Goal: Understand process/instructions: Learn how to perform a task or action

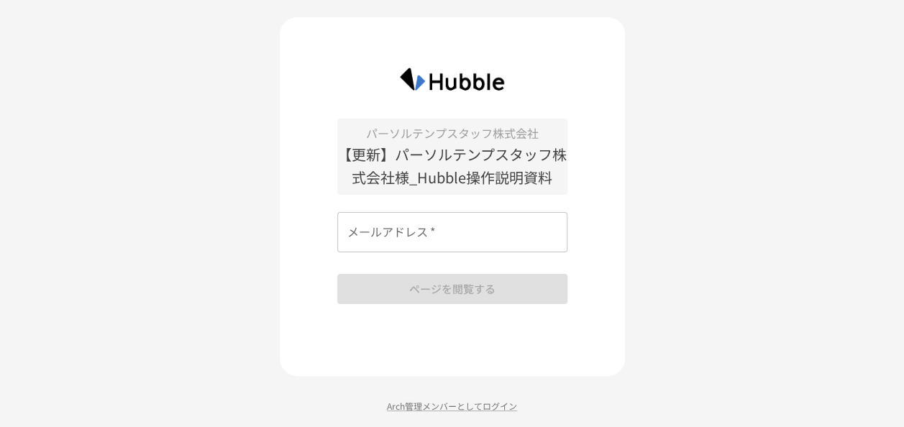
click at [437, 241] on input "メールアドレス   *" at bounding box center [452, 232] width 230 height 40
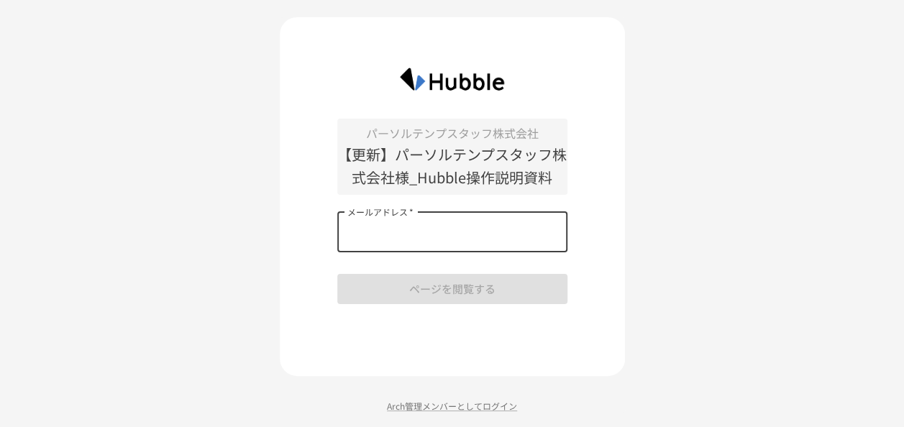
type input "**********"
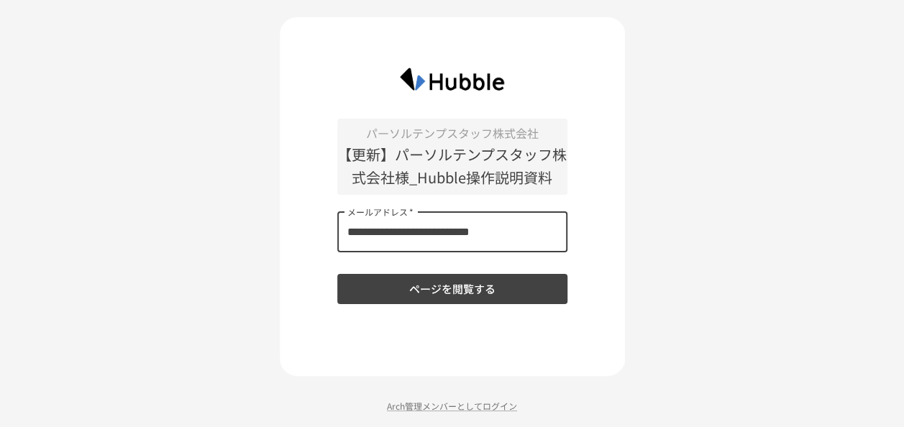
click at [439, 296] on button "ページを閲覧する" at bounding box center [452, 289] width 230 height 30
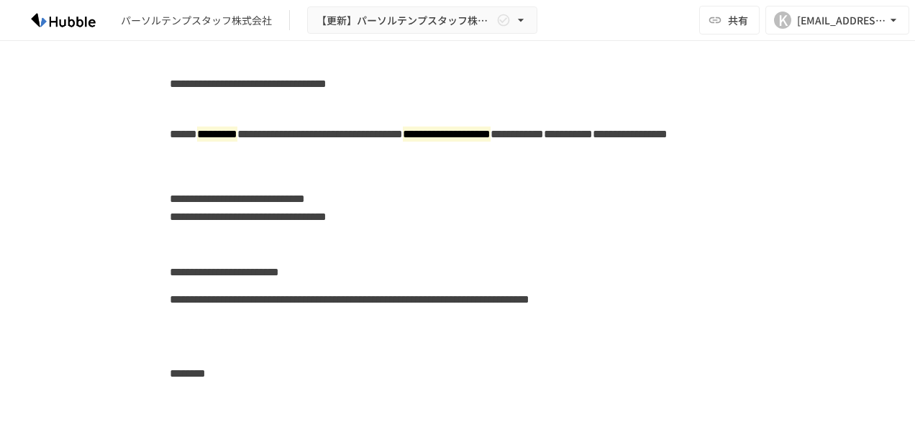
click at [502, 293] on div "**********" at bounding box center [457, 309] width 575 height 46
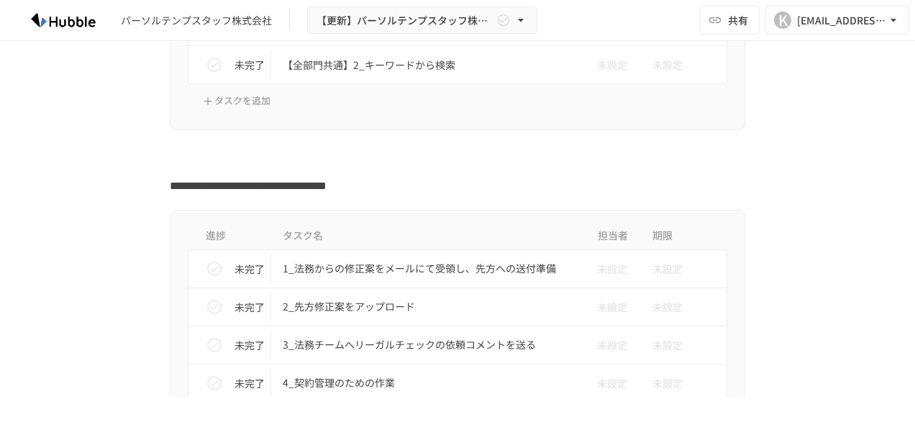
scroll to position [1328, 0]
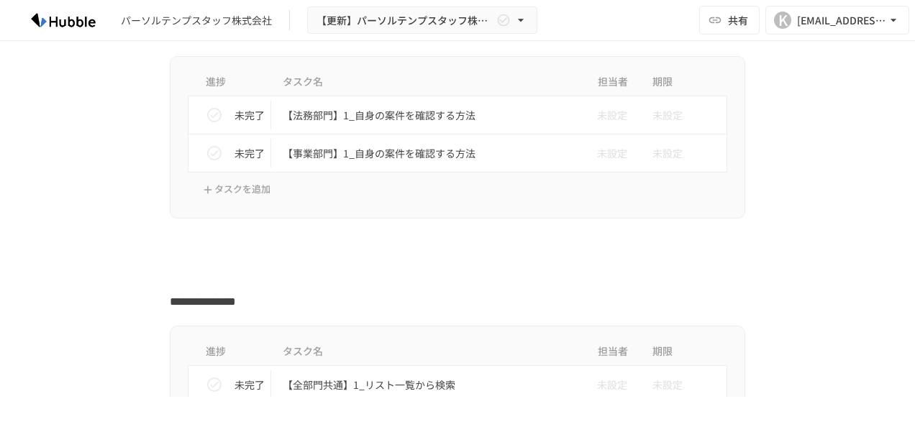
click at [185, 23] on div "パーソルテンプスタッフ株式会社" at bounding box center [196, 20] width 151 height 15
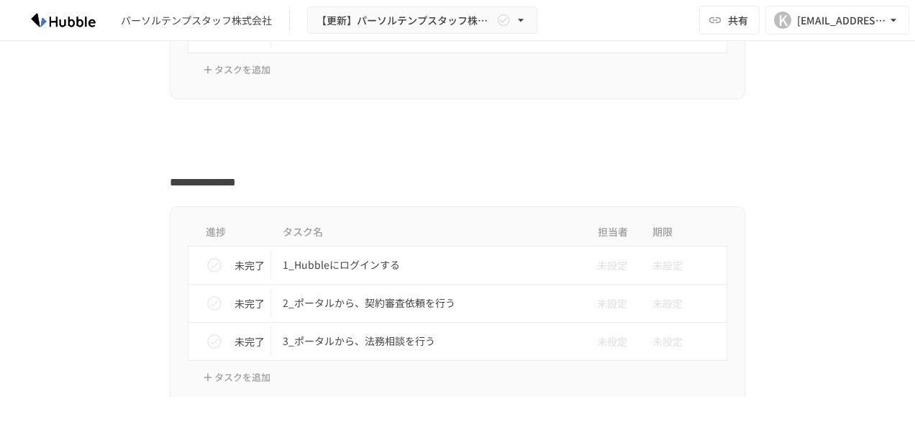
scroll to position [431, 0]
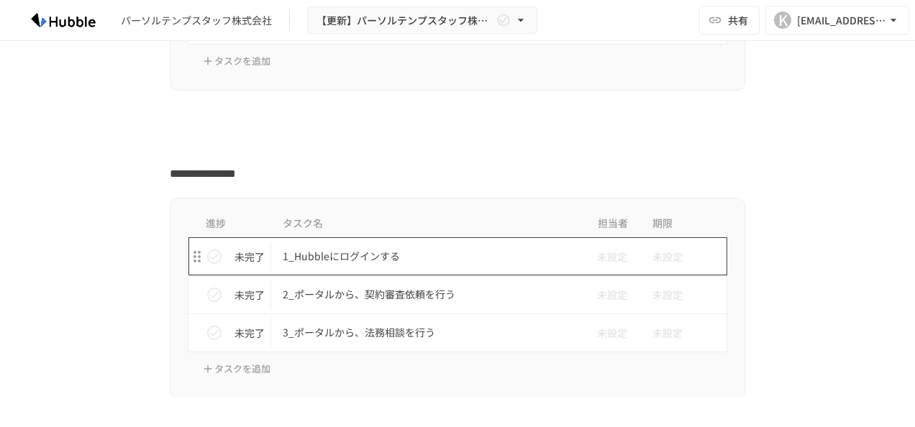
click at [362, 254] on p "1_Hubbleにログインする" at bounding box center [427, 256] width 289 height 18
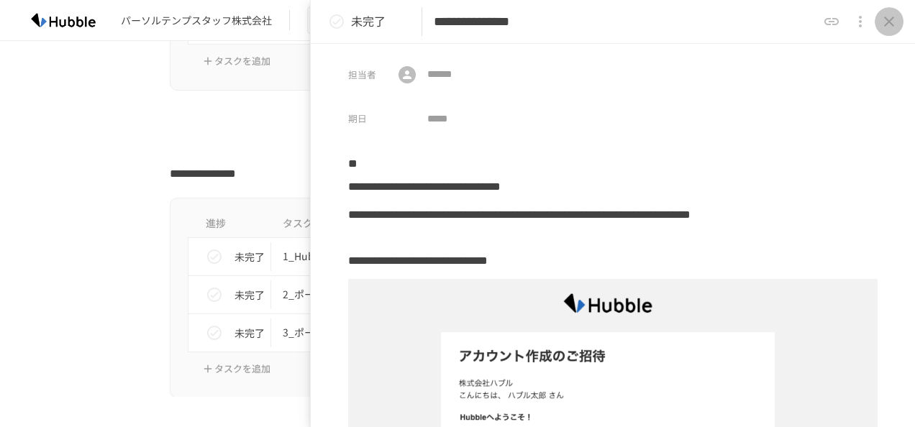
click at [890, 23] on icon "close drawer" at bounding box center [889, 22] width 10 height 10
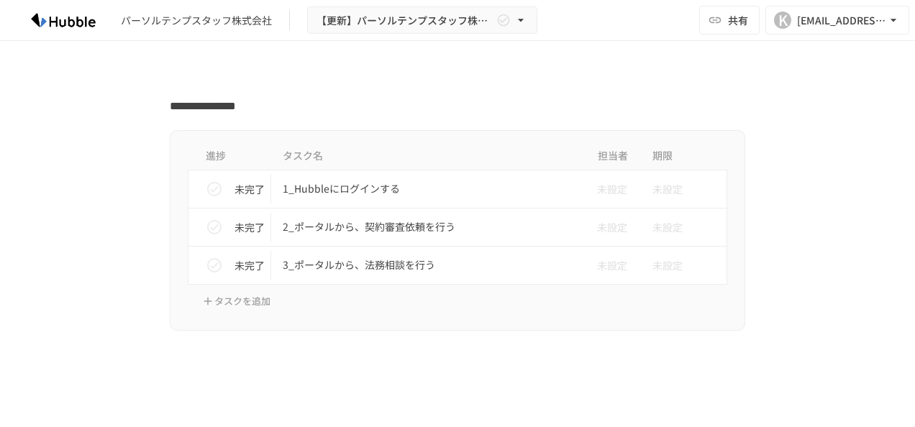
scroll to position [503, 0]
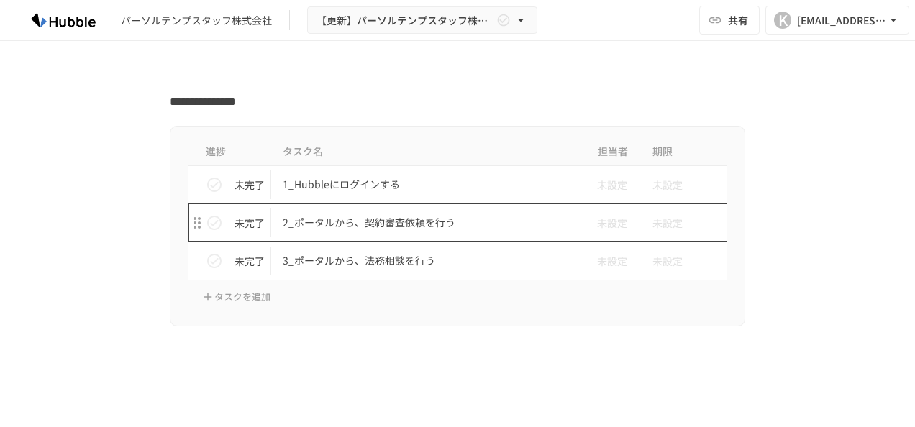
click at [361, 219] on p "2_ポータルから、契約審査依頼を行う" at bounding box center [427, 223] width 289 height 18
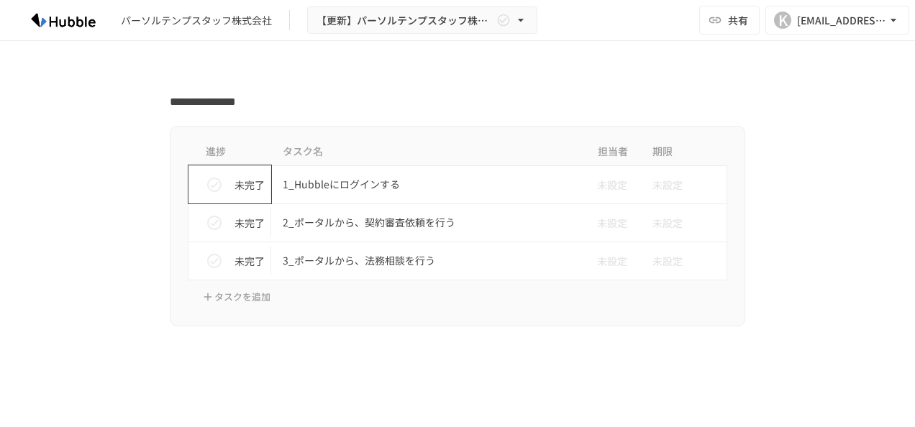
click at [209, 185] on icon "status" at bounding box center [214, 184] width 17 height 17
